Goal: Transaction & Acquisition: Obtain resource

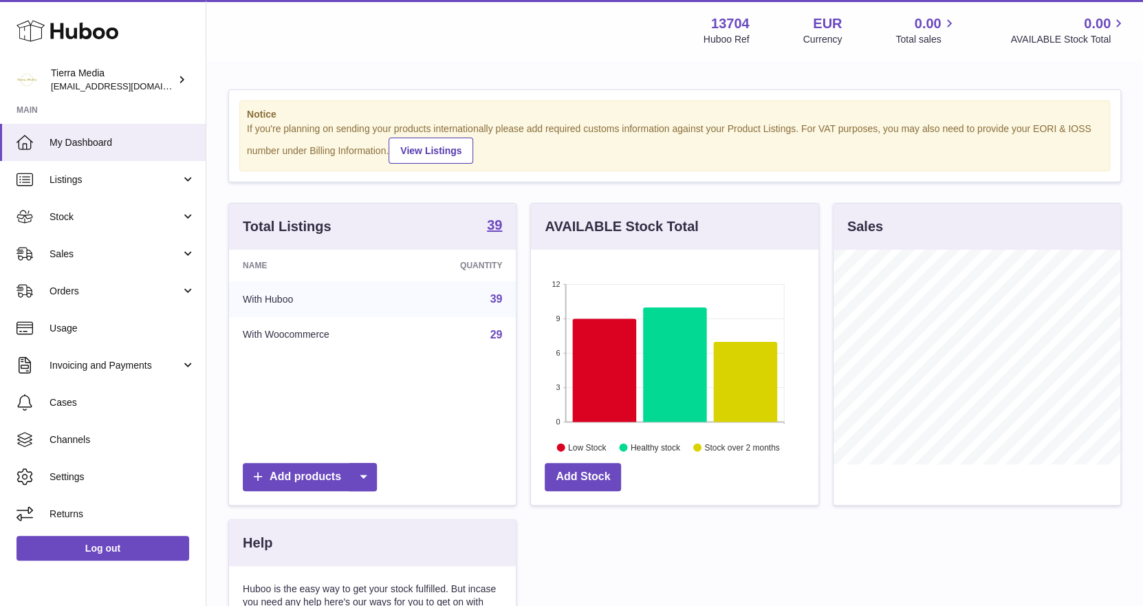
scroll to position [214, 288]
click at [127, 363] on span "Invoicing and Payments" at bounding box center [115, 365] width 131 height 13
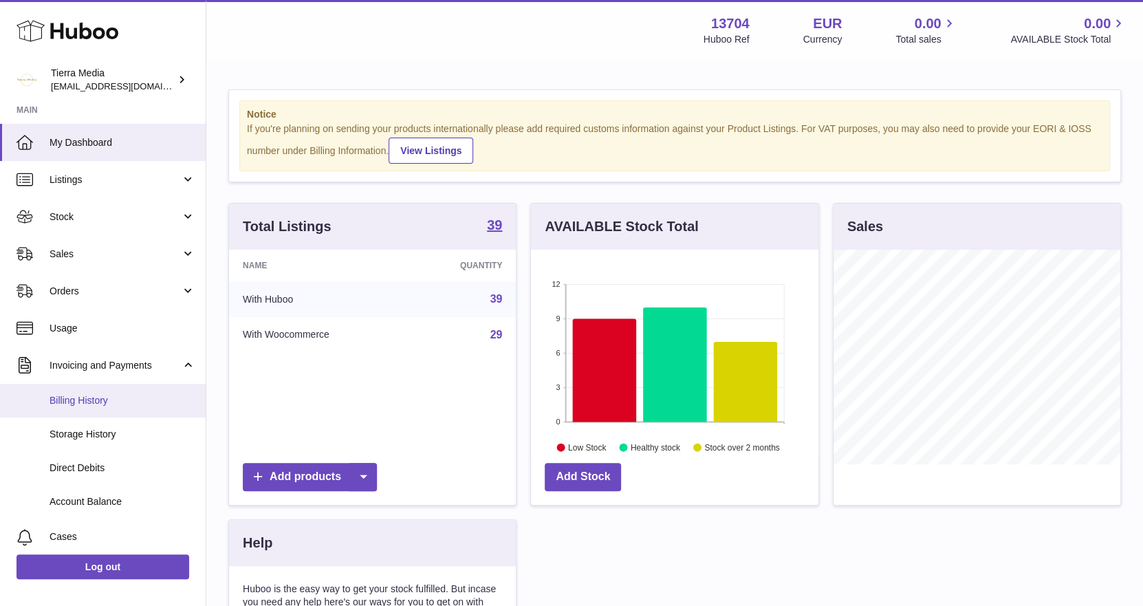
click at [105, 405] on span "Billing History" at bounding box center [123, 400] width 146 height 13
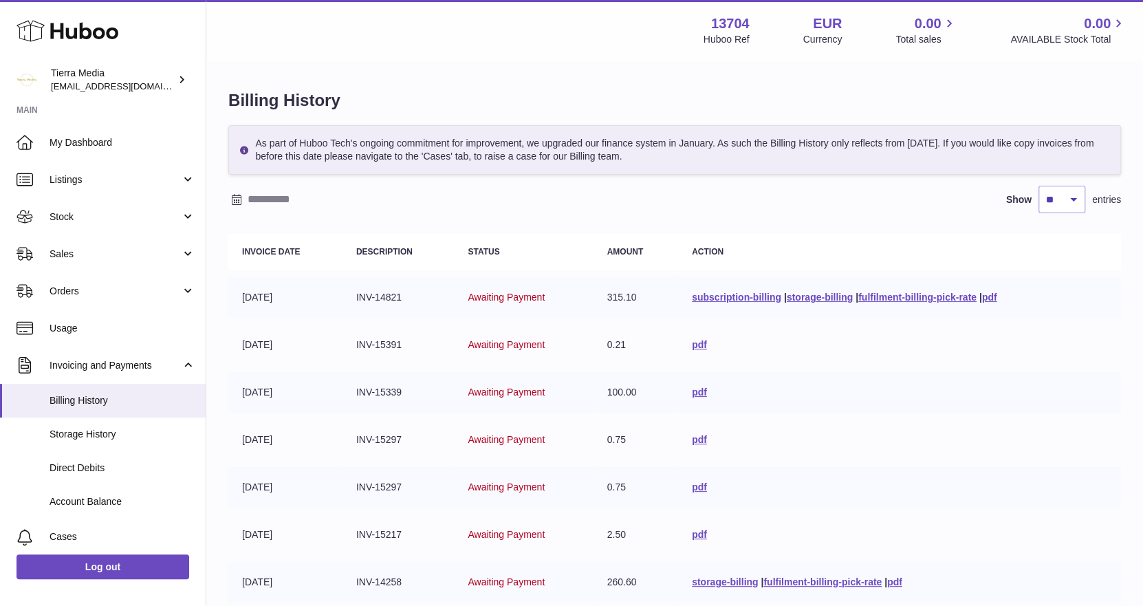
click at [288, 189] on input "text" at bounding box center [355, 200] width 215 height 22
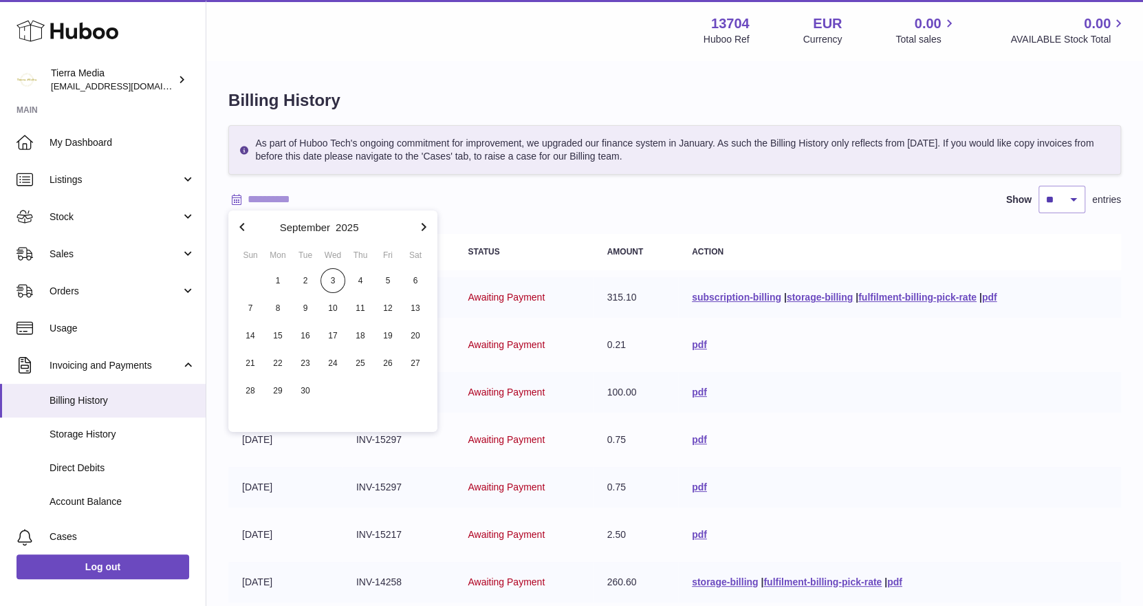
click at [239, 226] on icon "button" at bounding box center [242, 227] width 17 height 17
click at [385, 284] on span "1" at bounding box center [388, 280] width 25 height 25
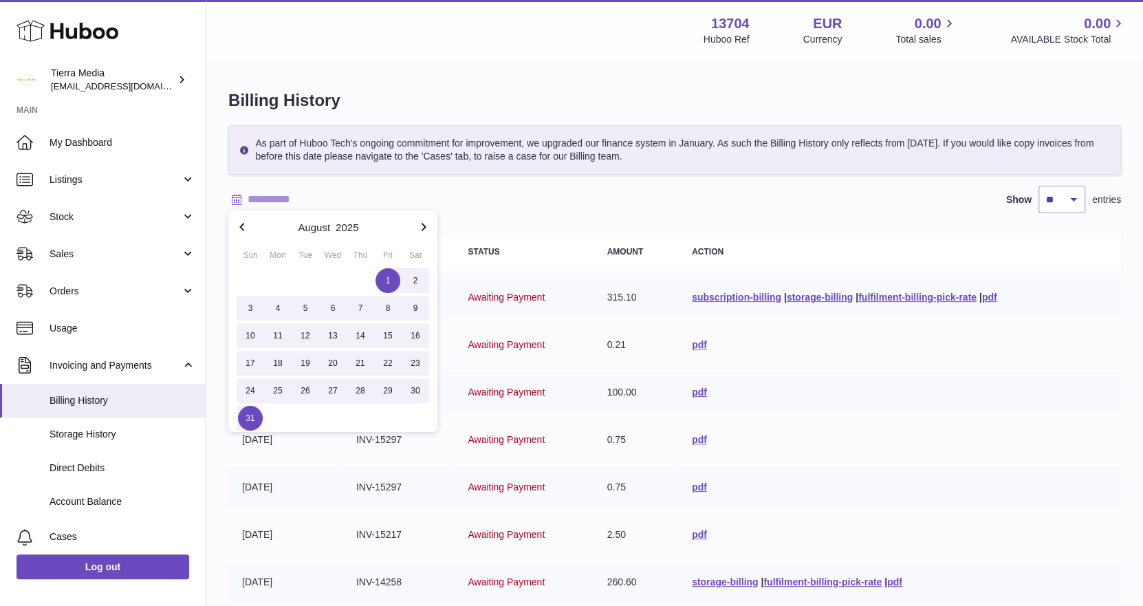
click at [259, 416] on span "31" at bounding box center [250, 418] width 25 height 25
type input "**********"
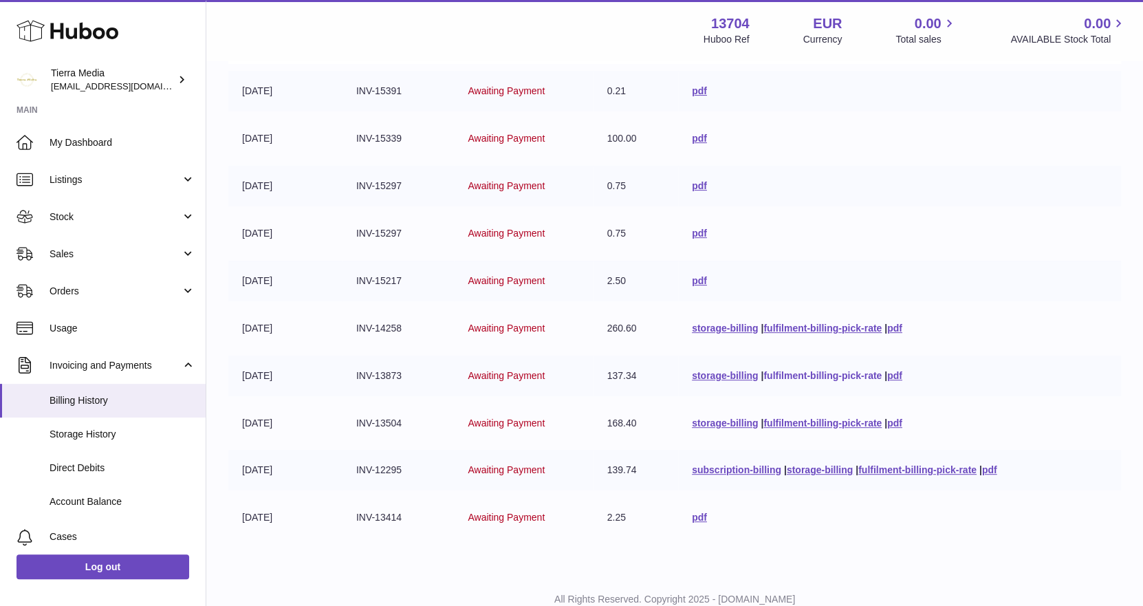
scroll to position [250, 0]
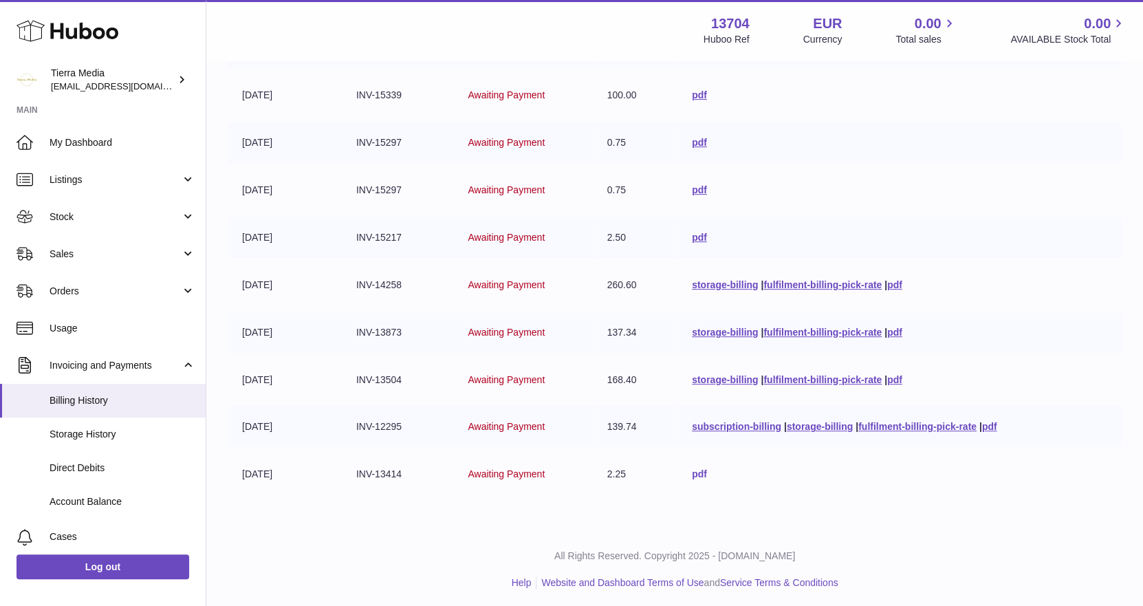
click at [693, 473] on link "pdf" at bounding box center [699, 474] width 15 height 11
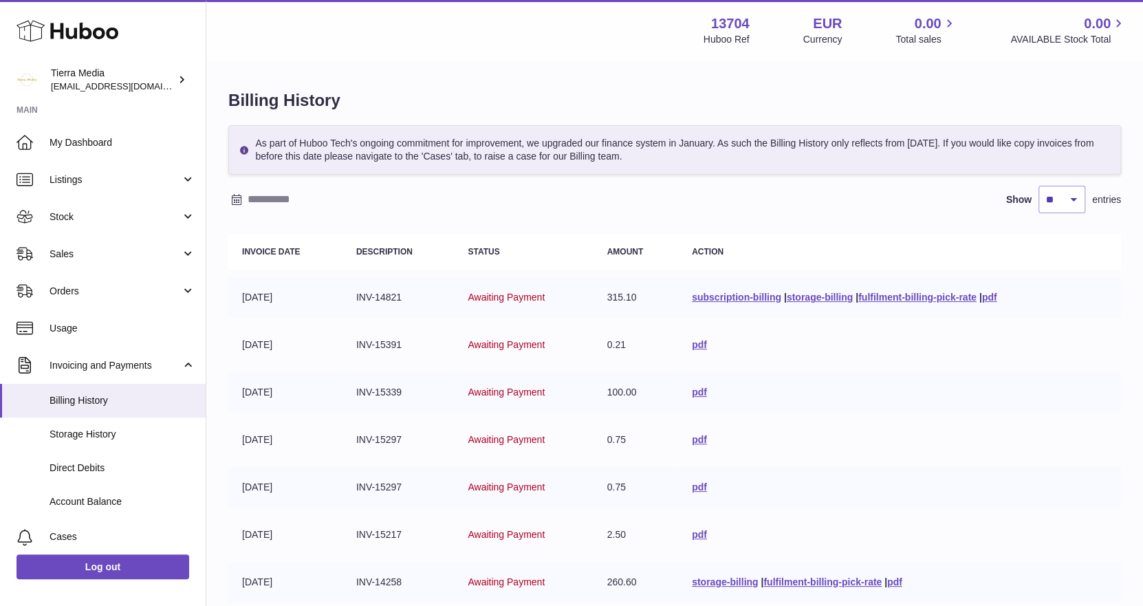
click at [279, 200] on input "text" at bounding box center [355, 200] width 215 height 22
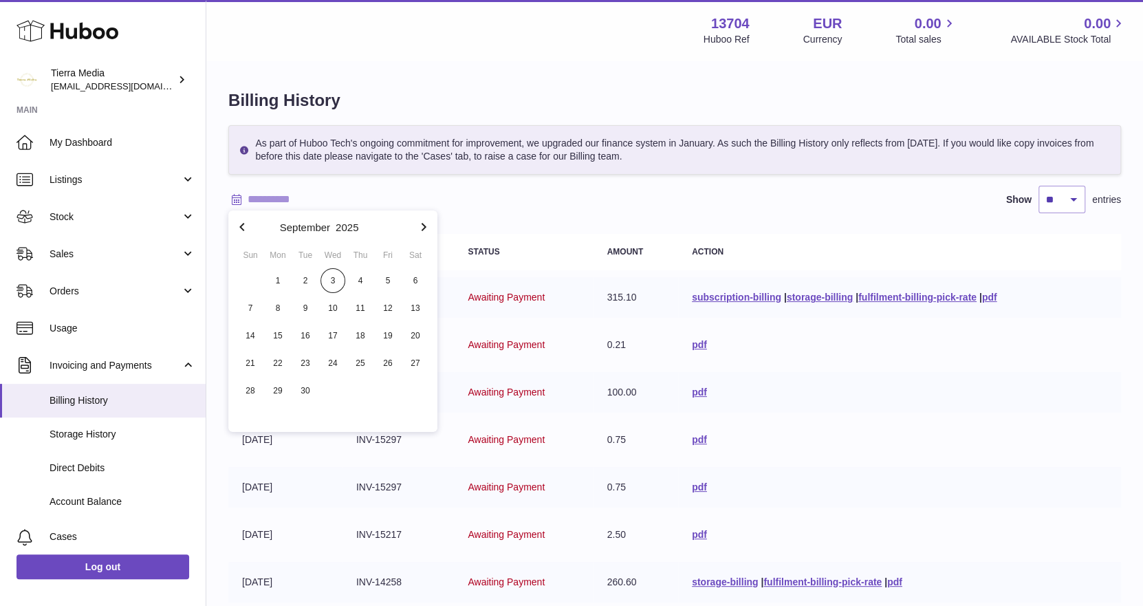
click at [246, 226] on icon "button" at bounding box center [242, 227] width 17 height 17
click at [392, 279] on span "1" at bounding box center [388, 280] width 25 height 25
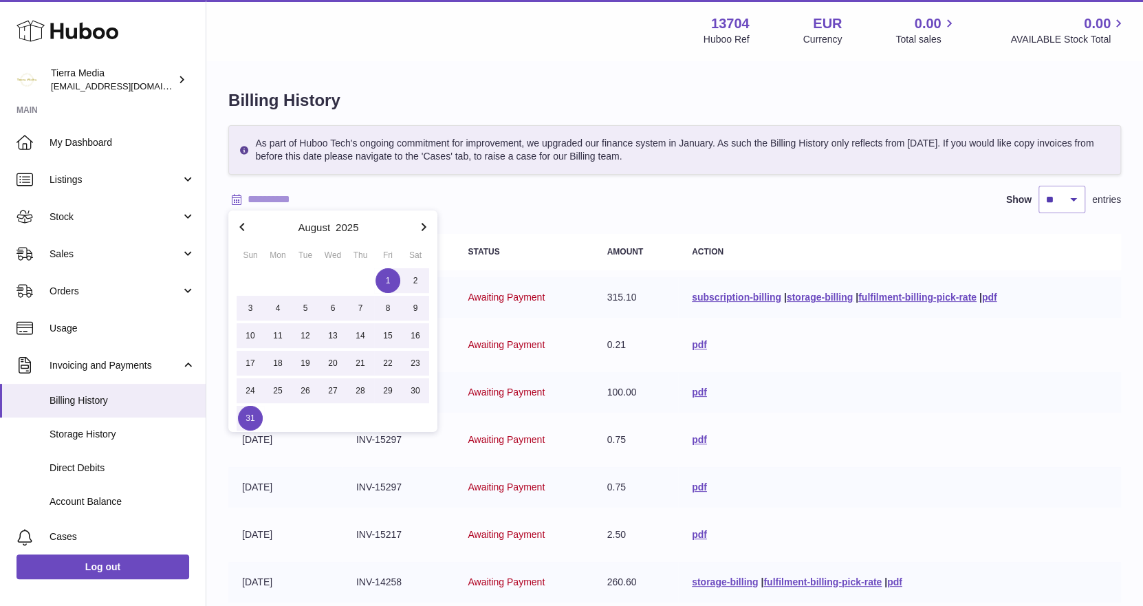
click at [253, 420] on span "31" at bounding box center [250, 418] width 25 height 25
type input "**********"
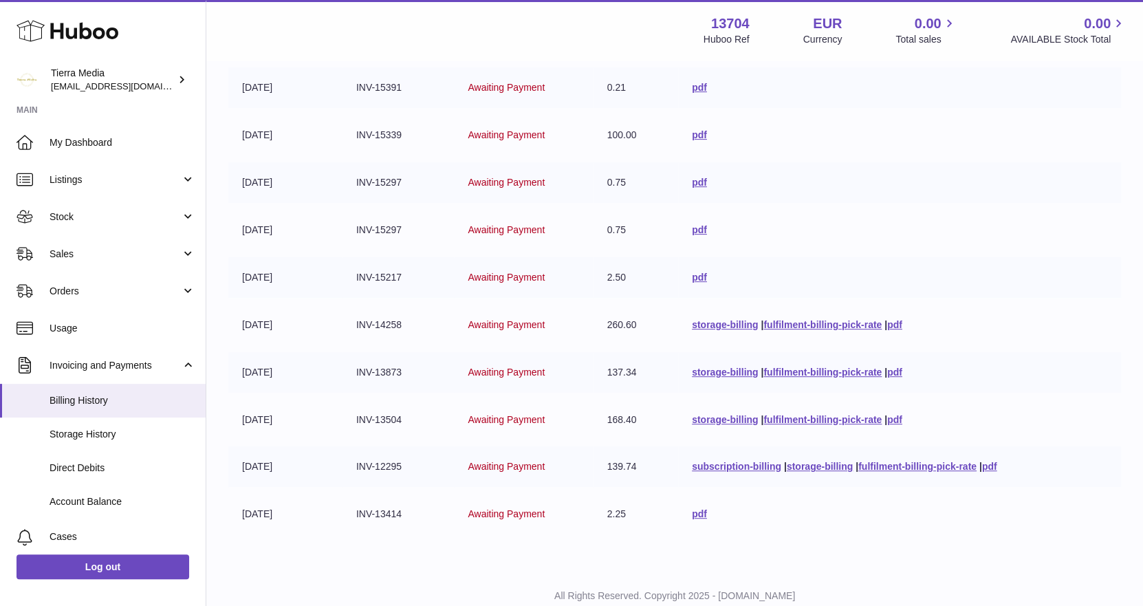
scroll to position [181, 0]
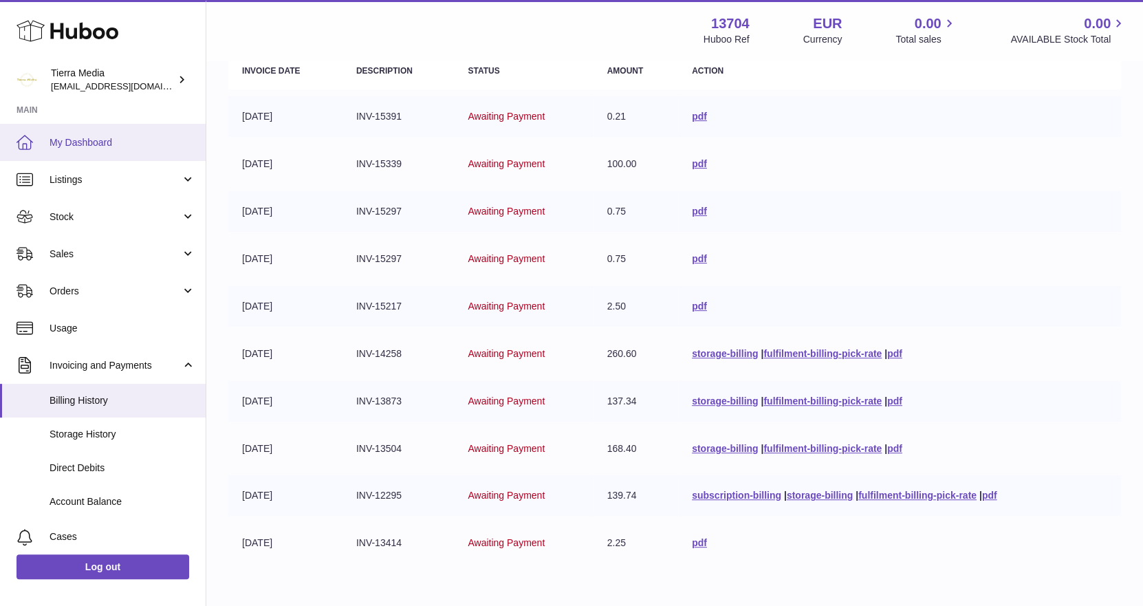
click at [103, 144] on span "My Dashboard" at bounding box center [123, 142] width 146 height 13
